Goal: Use online tool/utility: Utilize a website feature to perform a specific function

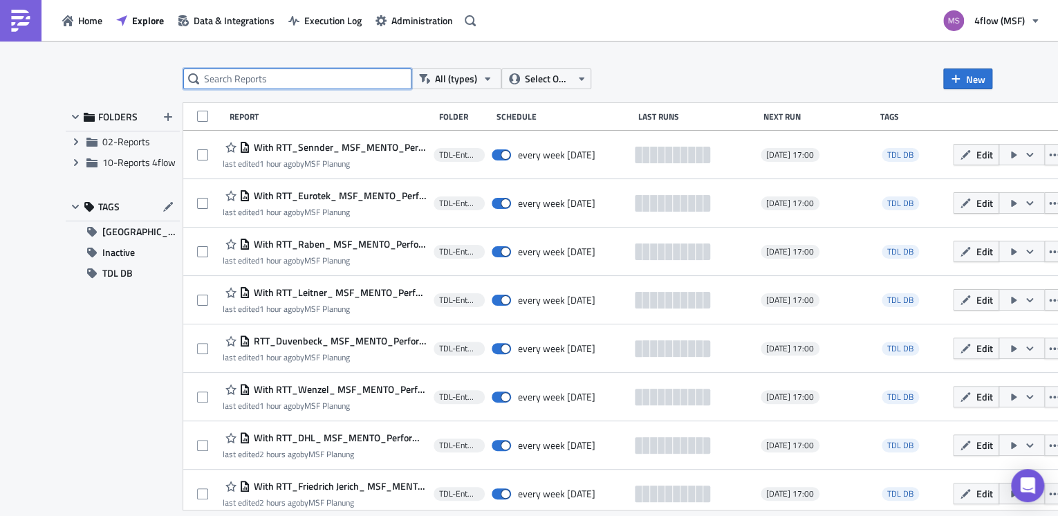
click at [376, 81] on input "text" at bounding box center [297, 78] width 228 height 21
type input "over"
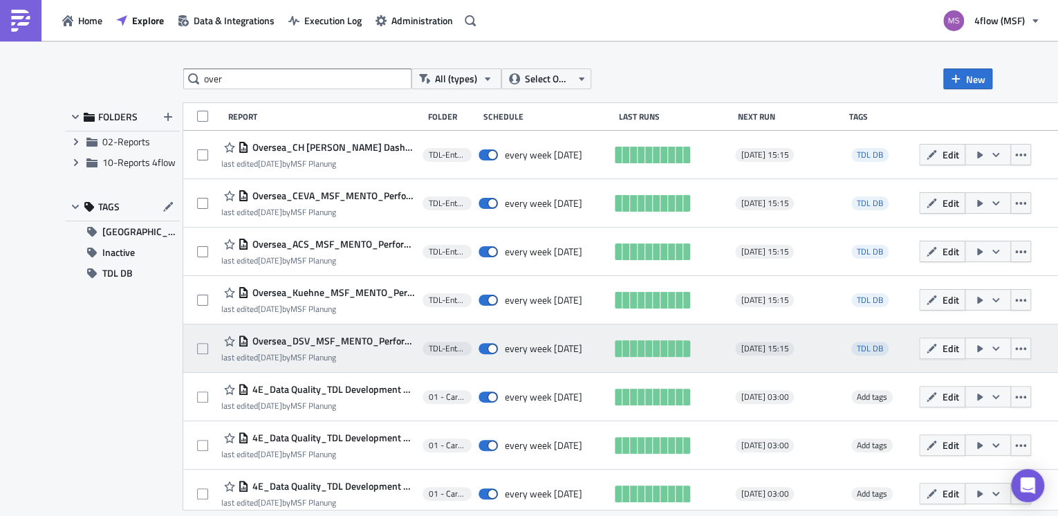
click at [1001, 349] on icon "button" at bounding box center [995, 348] width 11 height 11
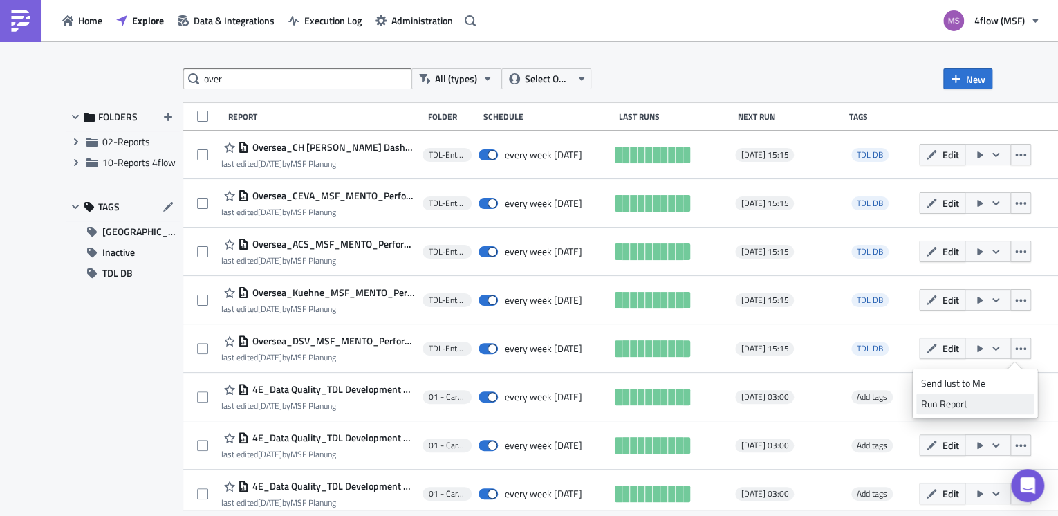
click at [959, 404] on div "Run Report" at bounding box center [975, 404] width 108 height 14
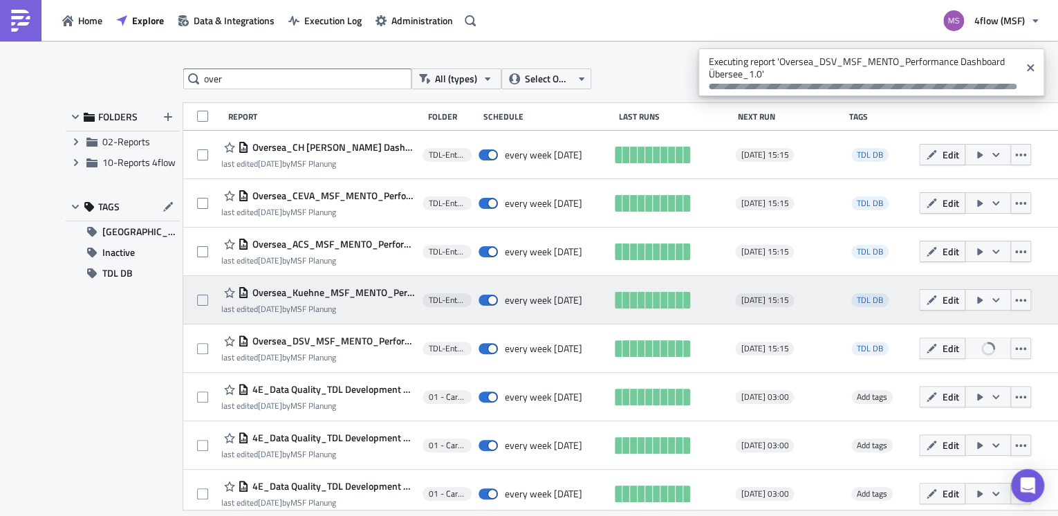
click at [1011, 303] on button "button" at bounding box center [988, 299] width 46 height 21
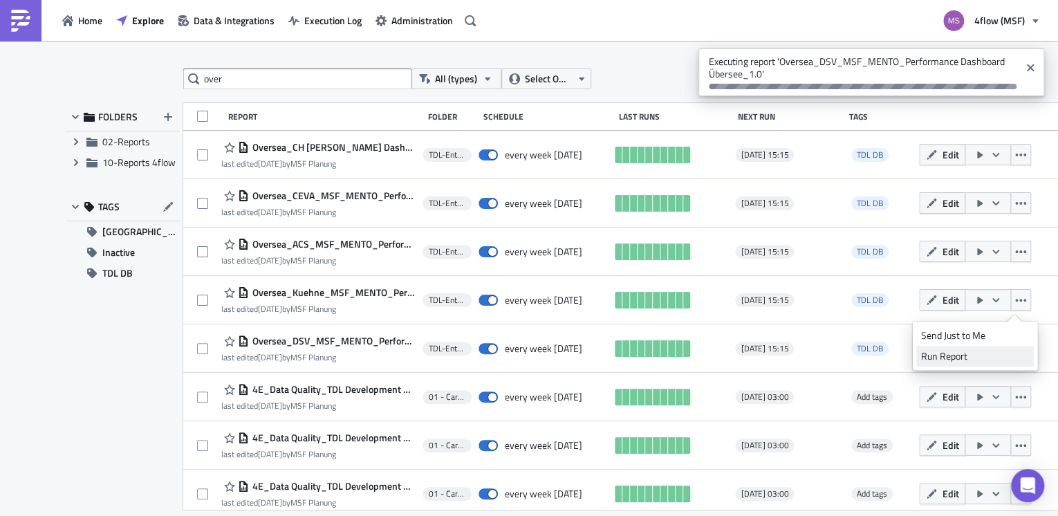
click at [952, 357] on div "Run Report" at bounding box center [975, 356] width 108 height 14
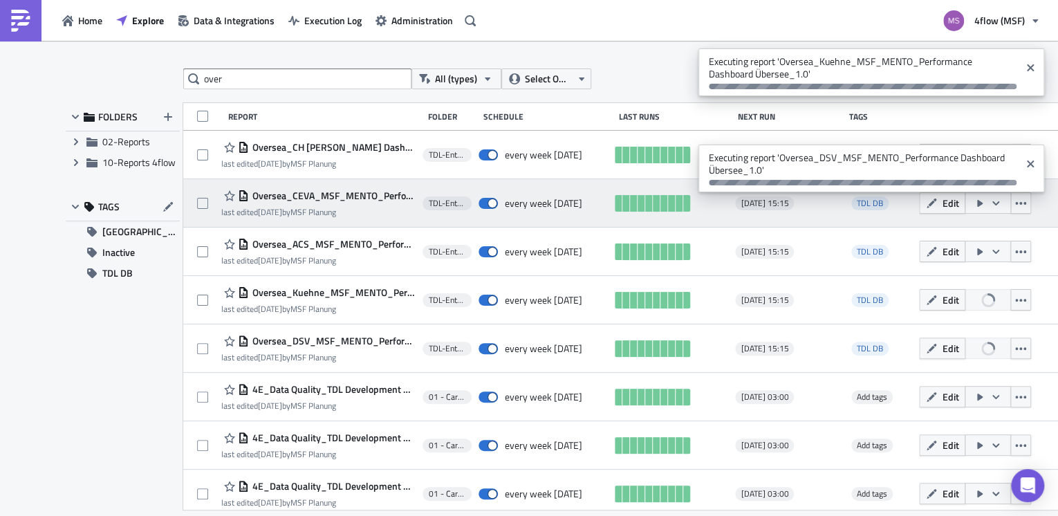
click at [999, 203] on icon "button" at bounding box center [995, 203] width 7 height 4
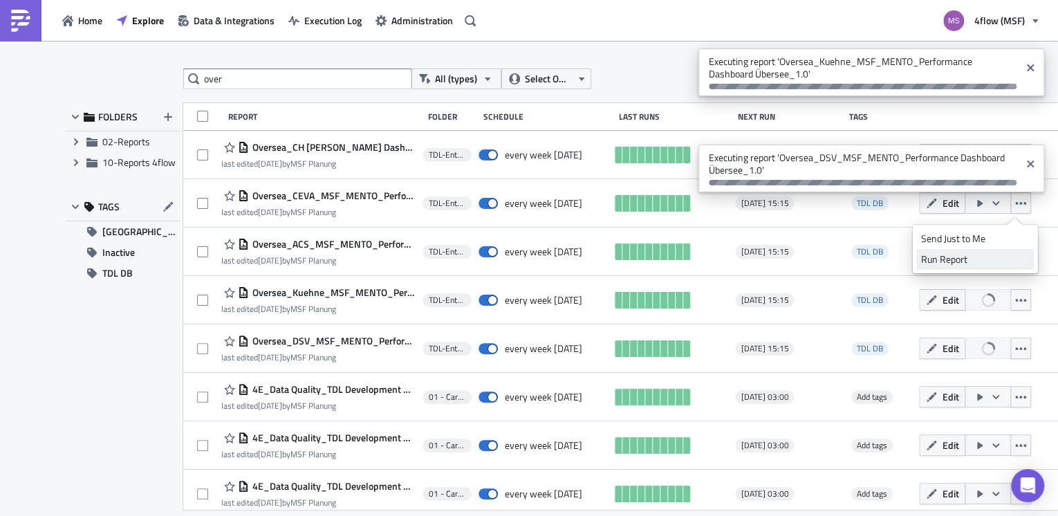
click at [943, 259] on div "Run Report" at bounding box center [975, 259] width 108 height 14
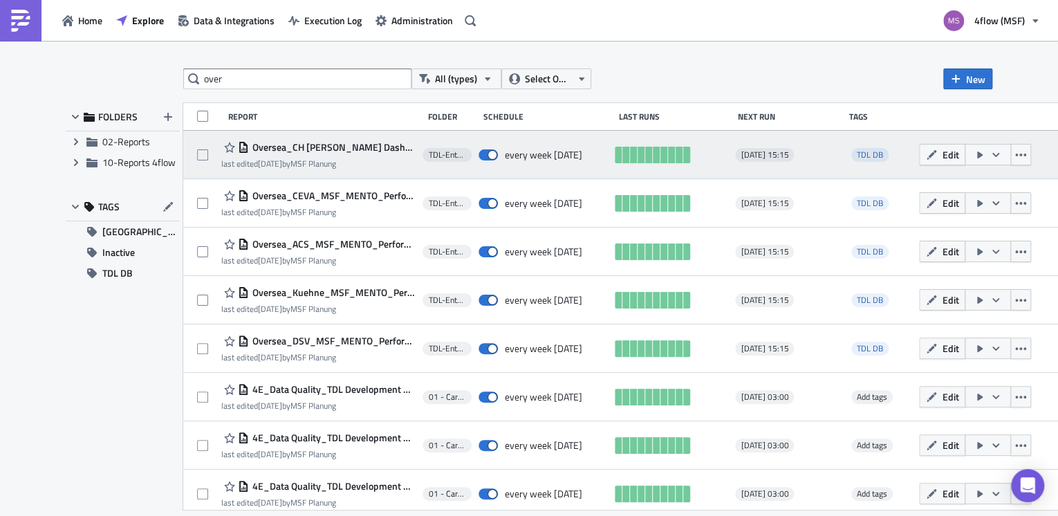
click at [1001, 152] on icon "button" at bounding box center [995, 154] width 11 height 11
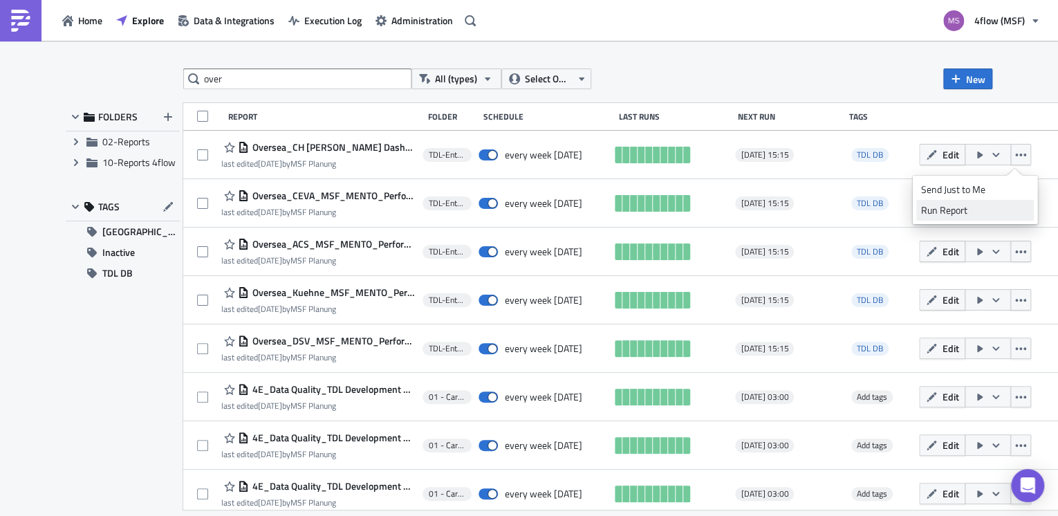
click at [946, 207] on div "Run Report" at bounding box center [975, 210] width 108 height 14
